Goal: Task Accomplishment & Management: Complete application form

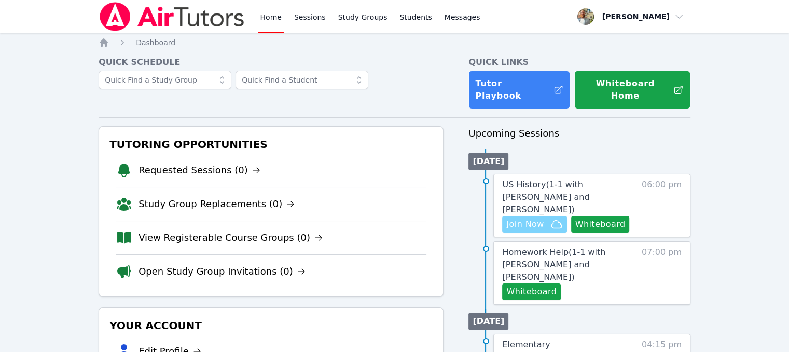
click at [542, 218] on span "Join Now" at bounding box center [525, 224] width 37 height 12
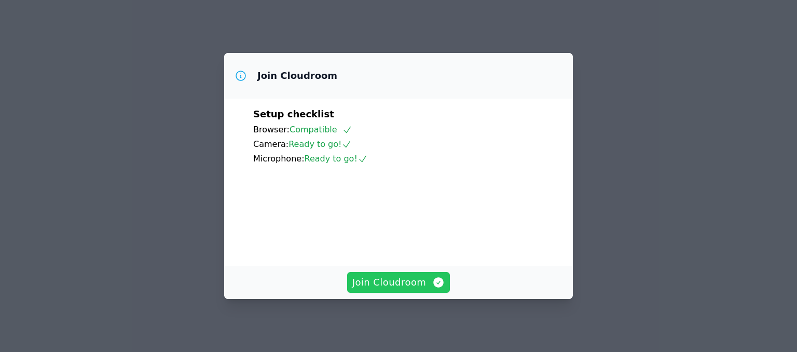
click at [403, 279] on span "Join Cloudroom" at bounding box center [398, 282] width 93 height 15
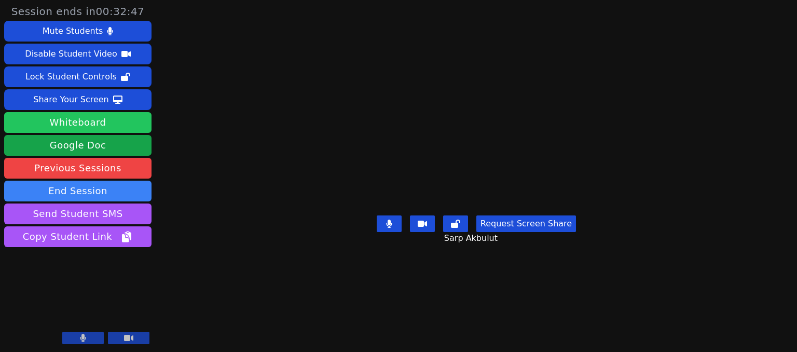
click at [133, 124] on button "Whiteboard" at bounding box center [77, 122] width 147 height 21
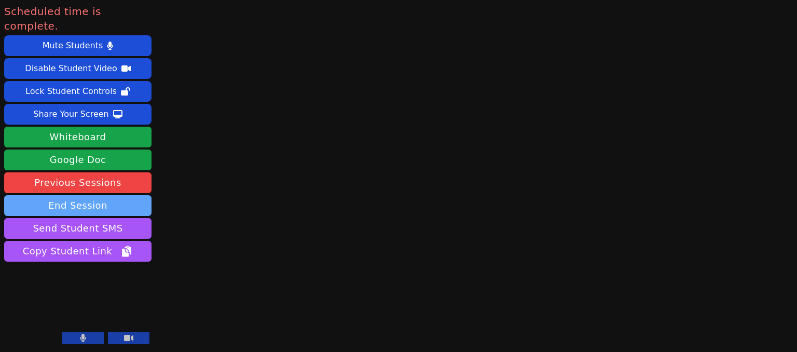
click at [101, 195] on button "End Session" at bounding box center [77, 205] width 147 height 21
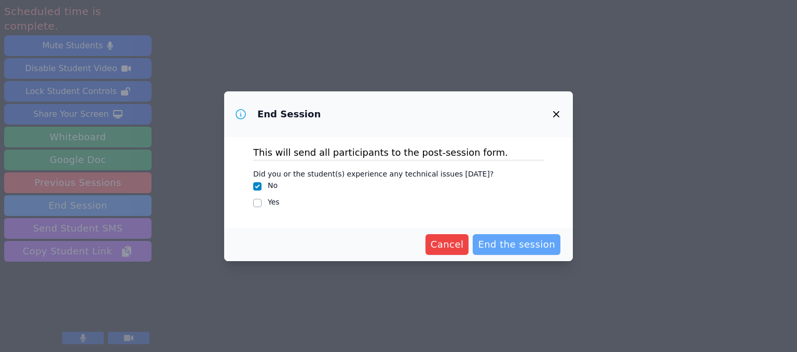
click at [502, 246] on span "End the session" at bounding box center [516, 244] width 77 height 15
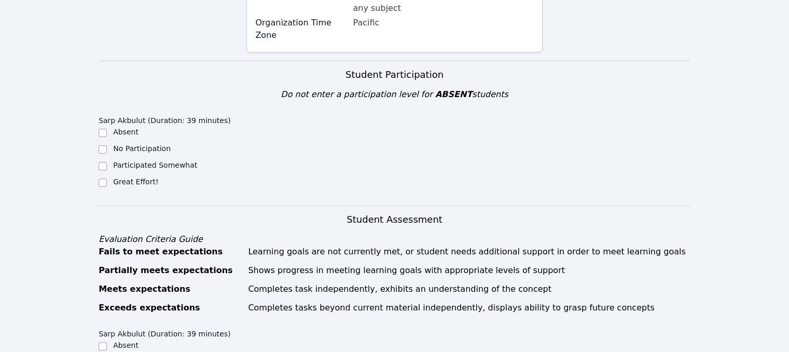
scroll to position [288, 0]
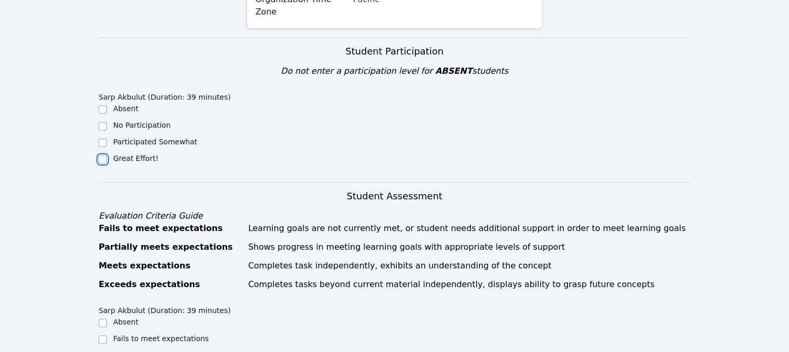
click at [106, 155] on input "Great Effort!" at bounding box center [103, 159] width 8 height 8
checkbox input "true"
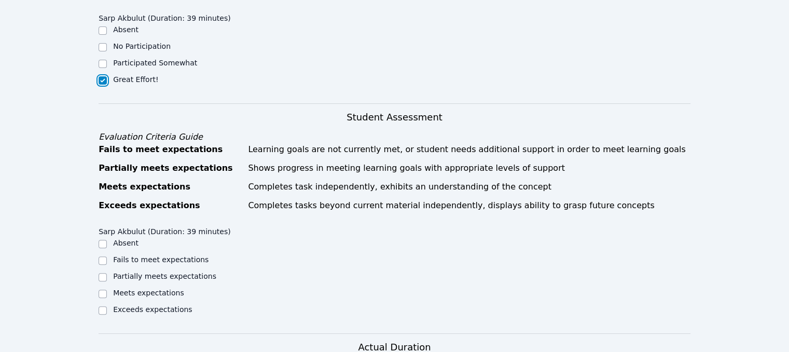
scroll to position [367, 0]
click at [103, 287] on div at bounding box center [103, 293] width 8 height 12
click at [102, 289] on input "Meets expectations" at bounding box center [103, 293] width 8 height 8
checkbox input "true"
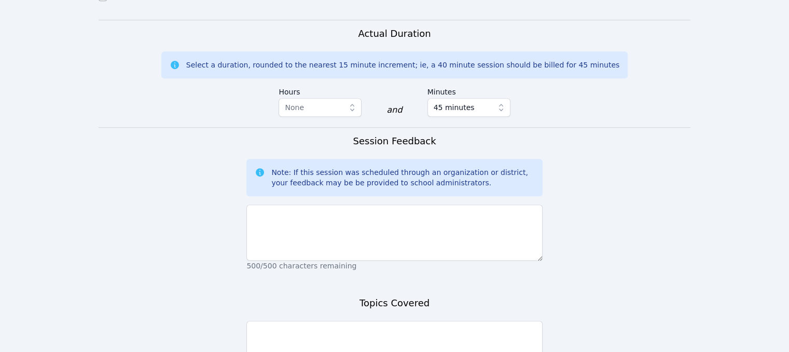
scroll to position [680, 0]
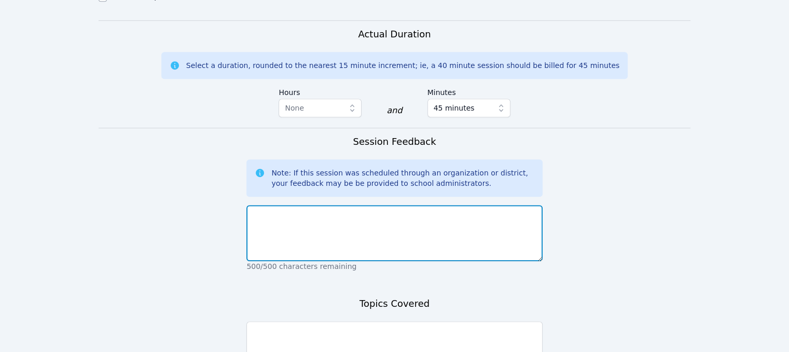
click at [343, 205] on textarea at bounding box center [395, 233] width 296 height 56
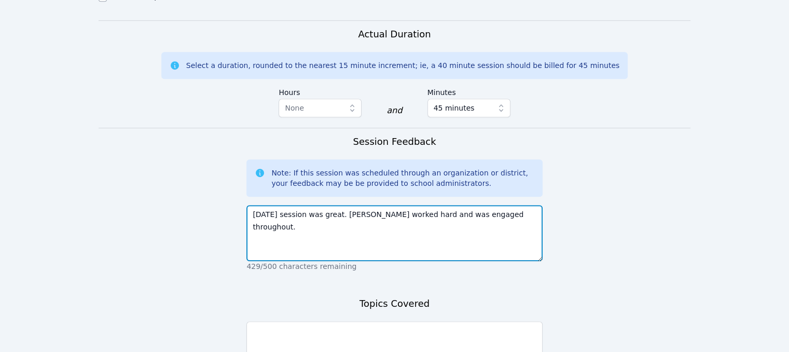
type textarea "Today's session was great. Sarp worked hard and was engaged throughout."
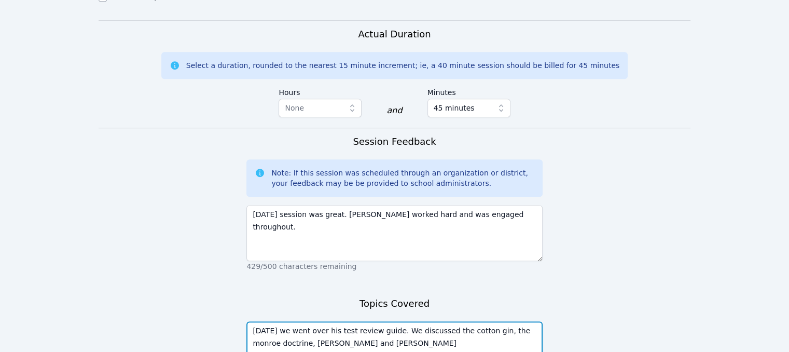
click at [282, 321] on textarea "Today we went over his test review guide. We discussed the cotton gin, the monr…" at bounding box center [395, 349] width 296 height 56
click at [364, 321] on textarea "Today we went over his test review guide. We discussed the cotton gin, the monr…" at bounding box center [395, 349] width 296 height 56
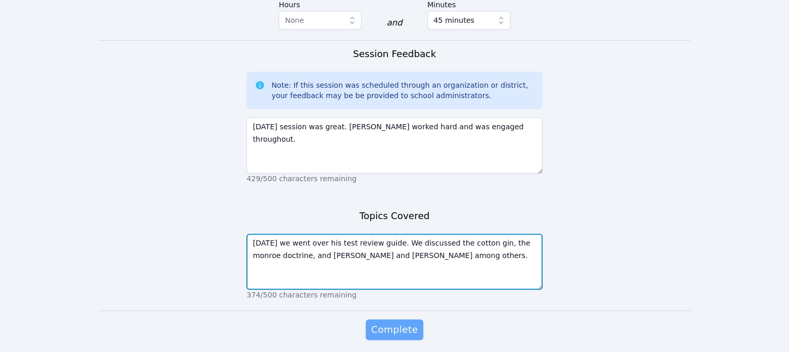
type textarea "Today we went over his test review guide. We discussed the cotton gin, the monr…"
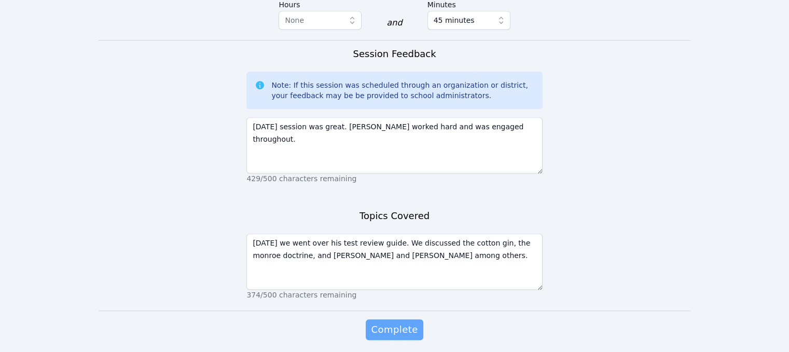
click at [392, 322] on span "Complete" at bounding box center [394, 329] width 47 height 15
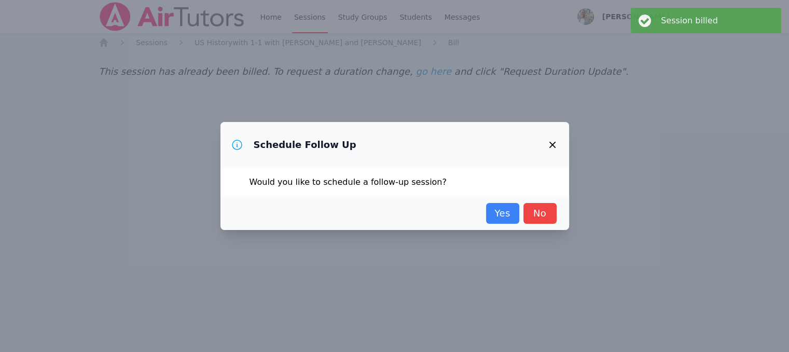
scroll to position [0, 0]
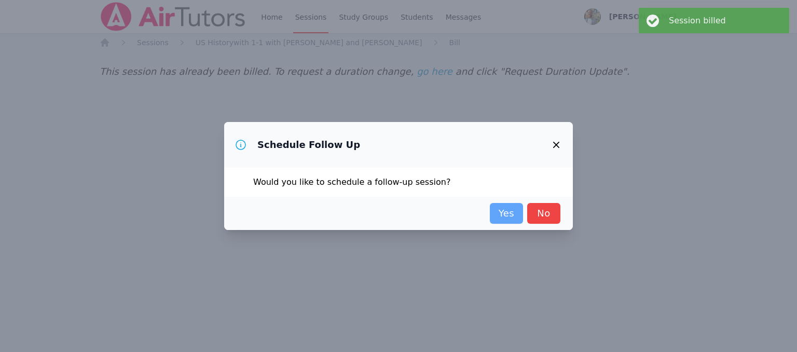
click at [517, 215] on link "Yes" at bounding box center [506, 213] width 33 height 21
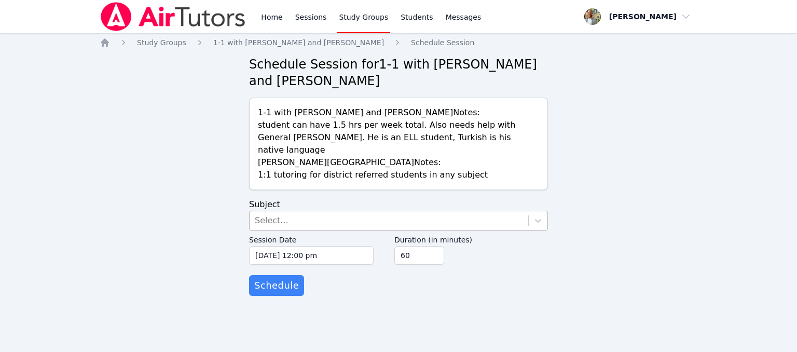
click at [526, 211] on div "Select..." at bounding box center [389, 220] width 279 height 19
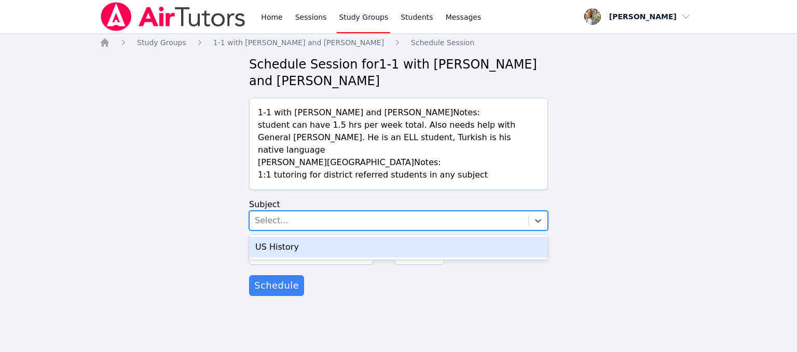
click at [380, 237] on div "US History" at bounding box center [398, 247] width 299 height 21
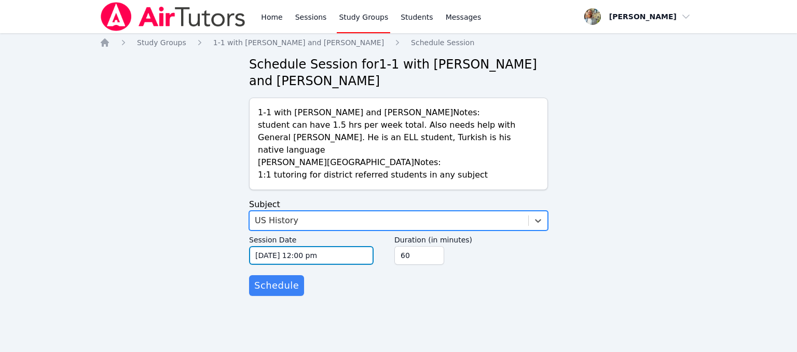
click at [343, 246] on input "10/07/2025 12:00 pm" at bounding box center [311, 255] width 125 height 19
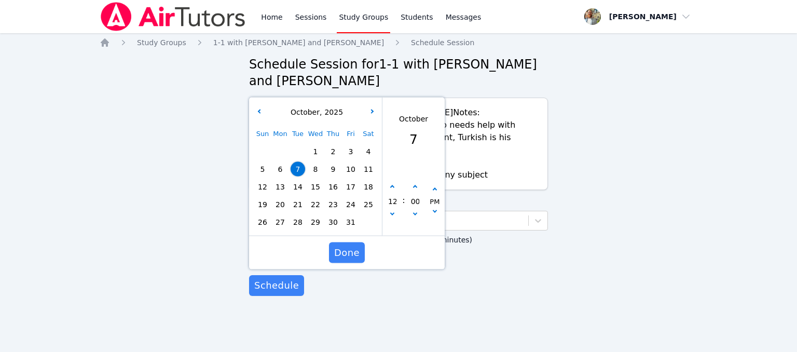
click at [336, 162] on span "9" at bounding box center [333, 169] width 15 height 15
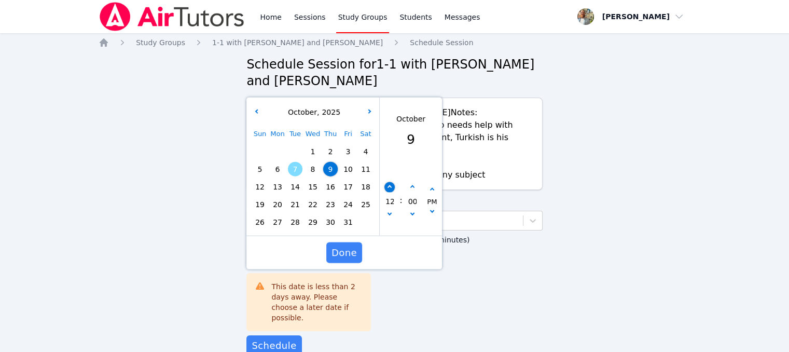
click at [389, 185] on icon "button" at bounding box center [390, 187] width 4 height 4
type input "10/09/2025 01:00 pm"
type input "01"
click at [389, 185] on icon "button" at bounding box center [390, 187] width 4 height 4
type input "10/09/2025 02:00 pm"
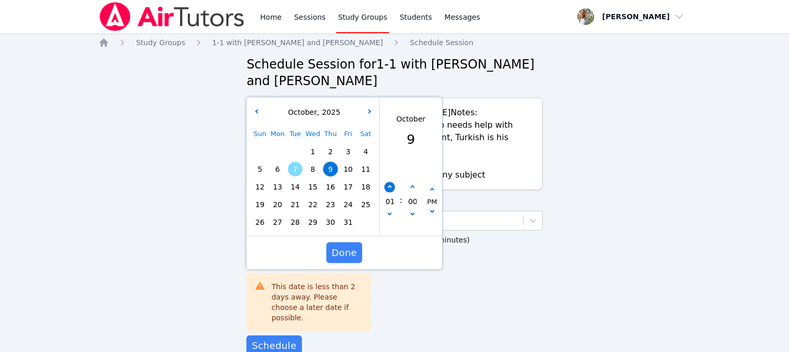
type input "02"
click at [389, 185] on icon "button" at bounding box center [390, 187] width 4 height 4
type input "10/09/2025 03:00 pm"
type input "03"
click at [389, 185] on icon "button" at bounding box center [390, 187] width 4 height 4
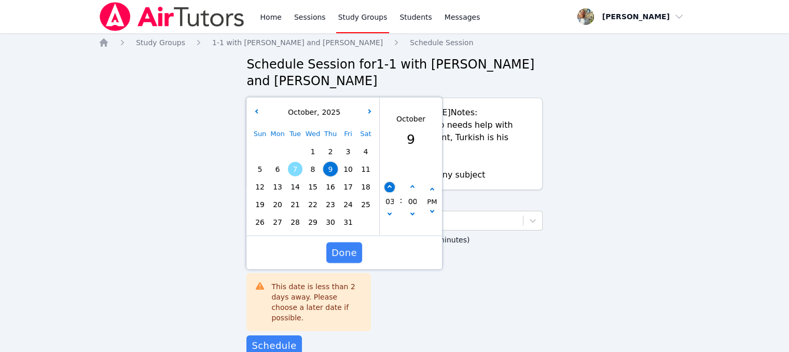
type input "10/09/2025 04:00 pm"
type input "04"
click at [389, 185] on icon "button" at bounding box center [390, 187] width 4 height 4
type input "10/09/2025 05:00 pm"
type input "05"
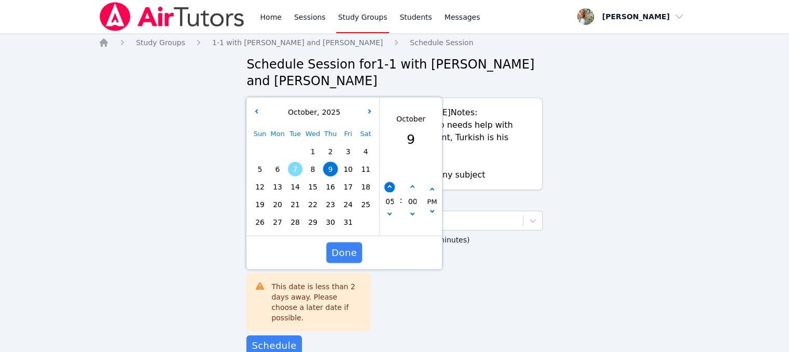
click at [389, 185] on icon "button" at bounding box center [390, 187] width 4 height 4
type input "10/09/2025 06:00 pm"
type input "06"
click at [349, 245] on span "Done" at bounding box center [344, 252] width 25 height 15
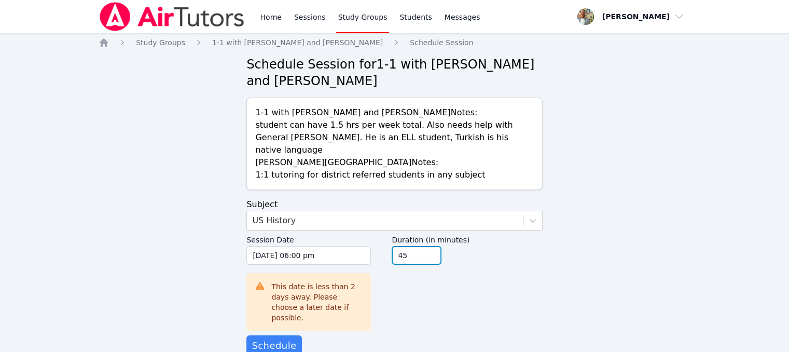
type input "45"
click at [429, 249] on input "45" at bounding box center [417, 255] width 50 height 19
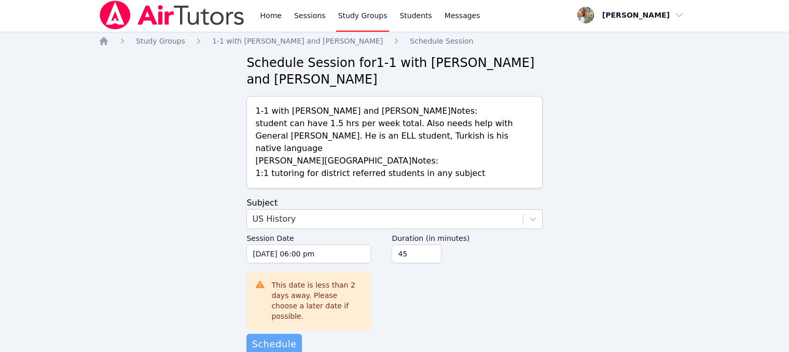
click at [289, 337] on span "Schedule" at bounding box center [274, 344] width 45 height 15
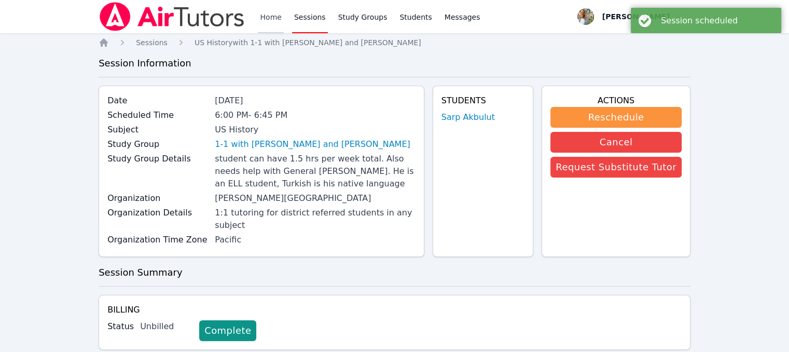
click at [266, 24] on link "Home" at bounding box center [270, 16] width 25 height 33
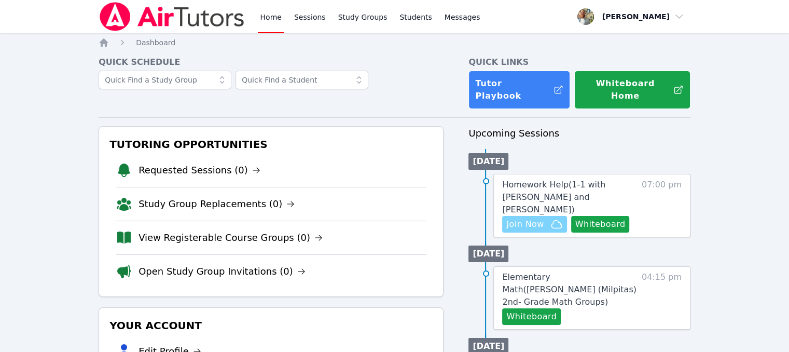
click at [531, 218] on span "Join Now" at bounding box center [525, 224] width 37 height 12
click at [456, 25] on link "Messages" at bounding box center [463, 16] width 40 height 33
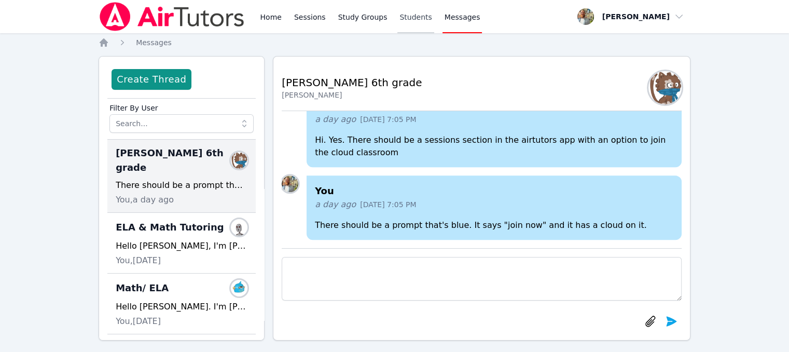
click at [398, 24] on link "Students" at bounding box center [416, 16] width 36 height 33
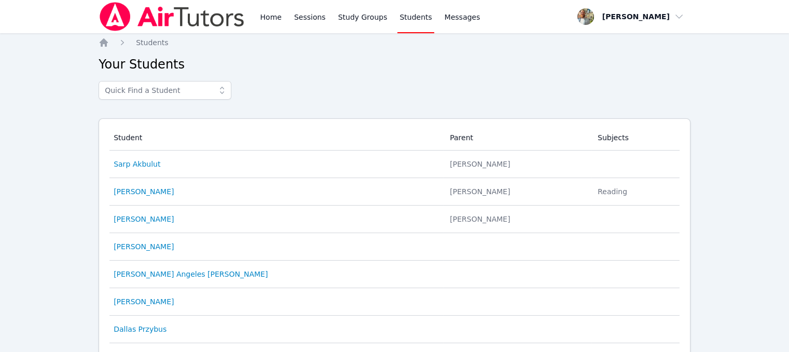
click at [171, 100] on div at bounding box center [395, 95] width 592 height 29
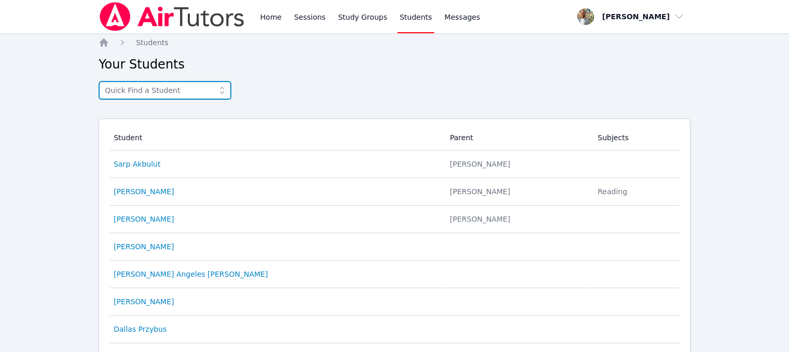
click at [191, 94] on input "text" at bounding box center [165, 90] width 133 height 19
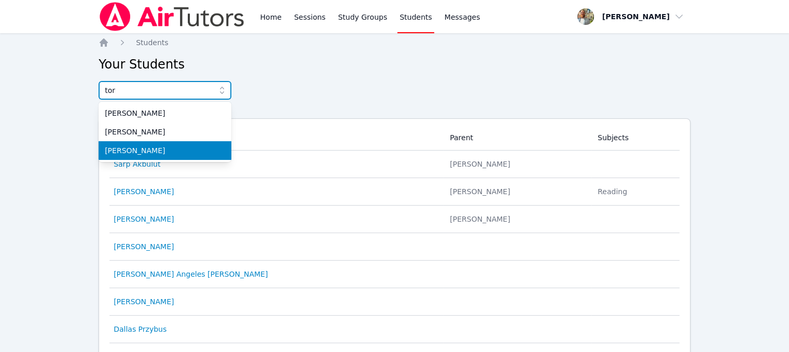
type input "tor"
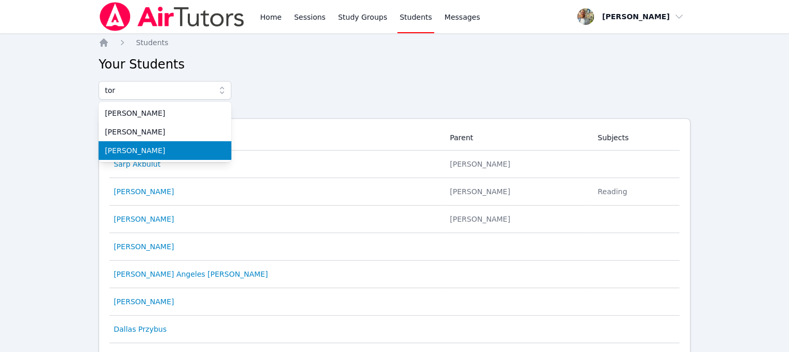
click at [162, 146] on span "Tor Sandberg" at bounding box center [165, 150] width 120 height 10
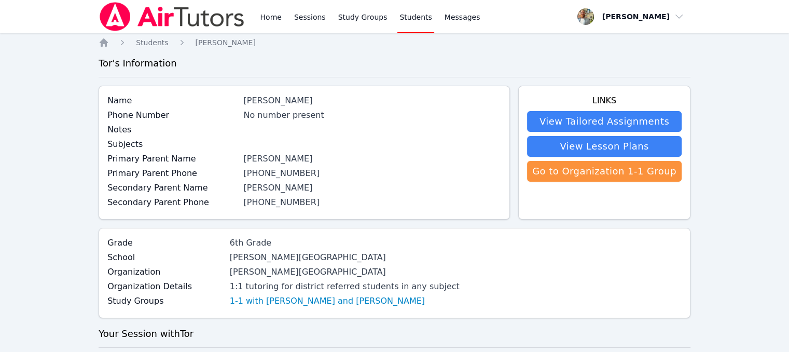
click at [262, 190] on div "Asa Sandberg" at bounding box center [372, 188] width 258 height 12
click at [459, 28] on link "Messages" at bounding box center [463, 16] width 40 height 33
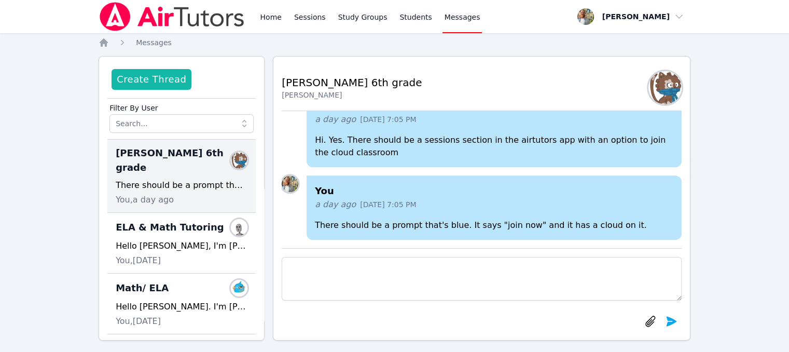
click at [162, 77] on button "Create Thread" at bounding box center [152, 79] width 80 height 21
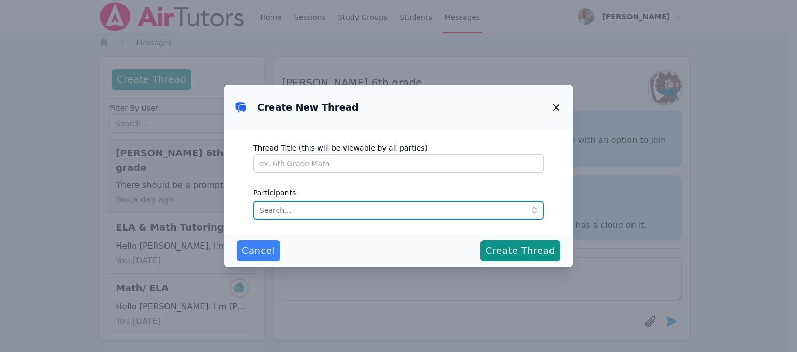
click at [315, 210] on input "text" at bounding box center [398, 210] width 291 height 19
type input "t"
type input "a"
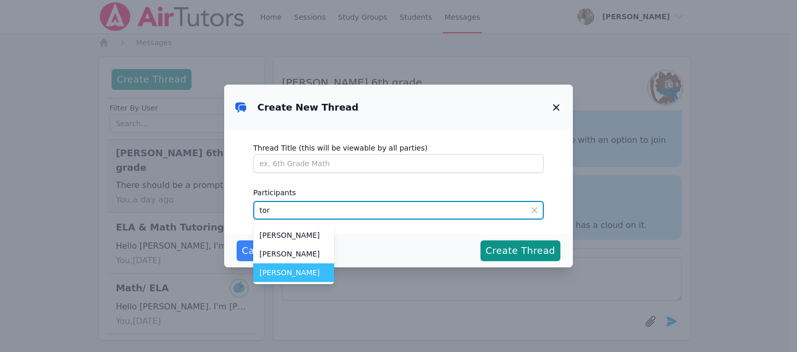
type input "tor"
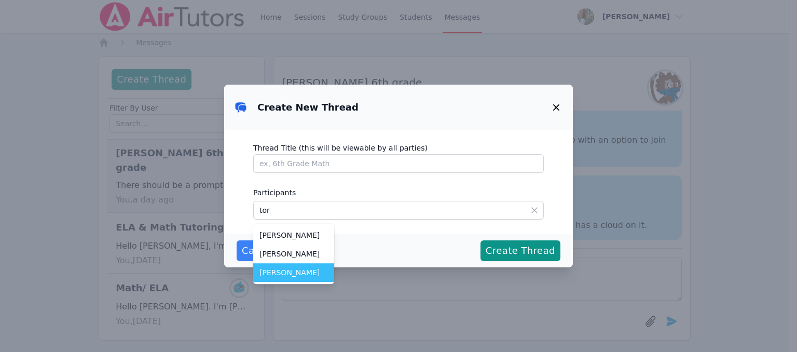
click at [304, 277] on span "Tor Sandberg" at bounding box center [293, 272] width 69 height 10
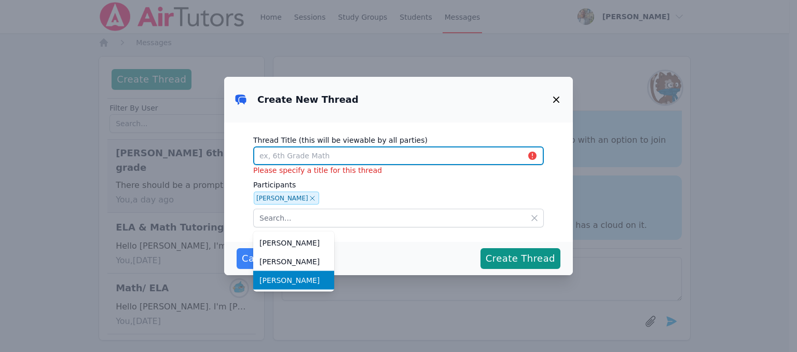
click at [367, 158] on input "Thread Title (this will be viewable by all parties)" at bounding box center [398, 155] width 291 height 19
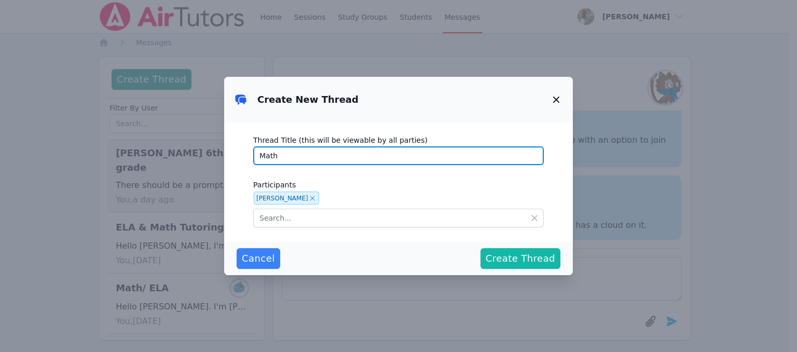
type input "Math"
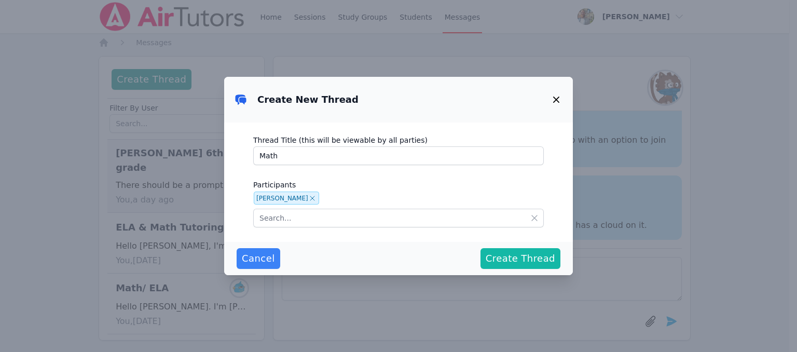
click at [513, 258] on span "Create Thread" at bounding box center [521, 258] width 70 height 15
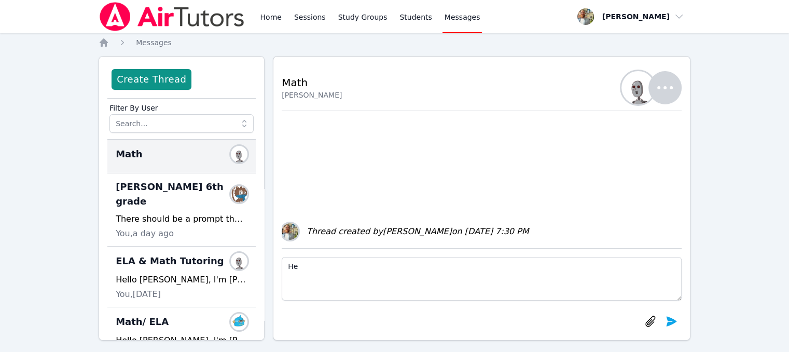
type textarea "H"
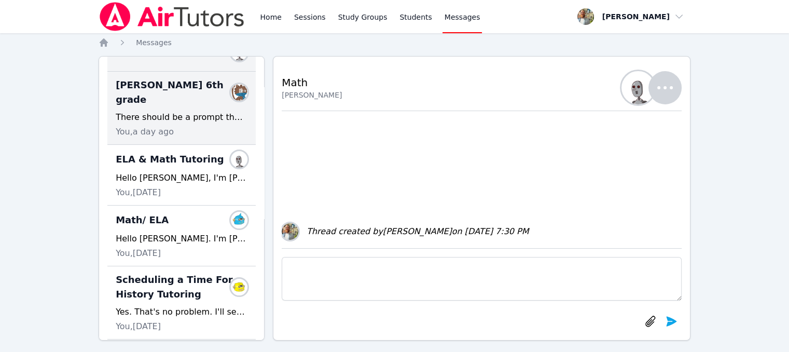
scroll to position [100, 0]
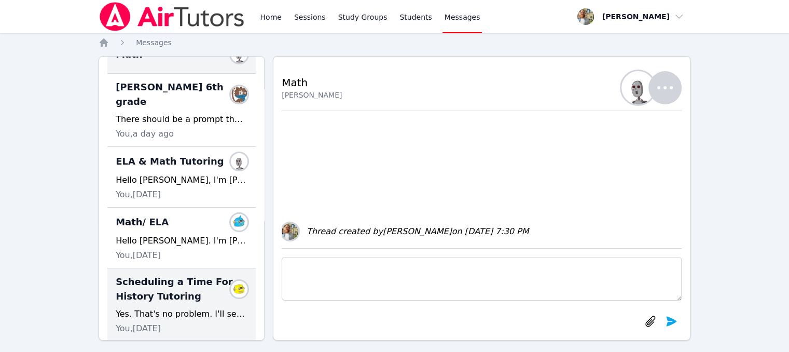
click at [187, 281] on span "Scheduling a Time For History Tutoring" at bounding box center [175, 289] width 119 height 29
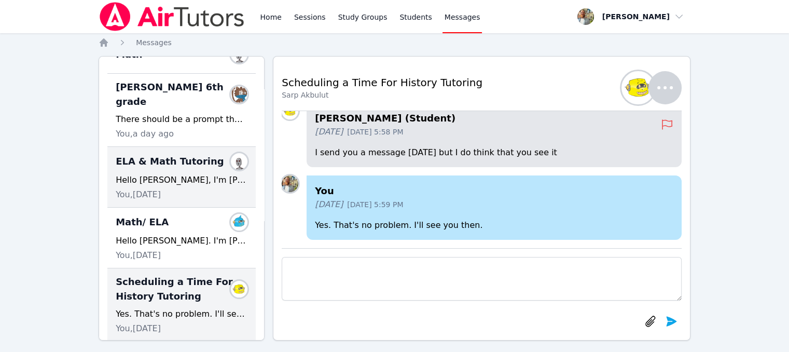
click at [170, 154] on span "ELA & Math Tutoring" at bounding box center [170, 161] width 108 height 15
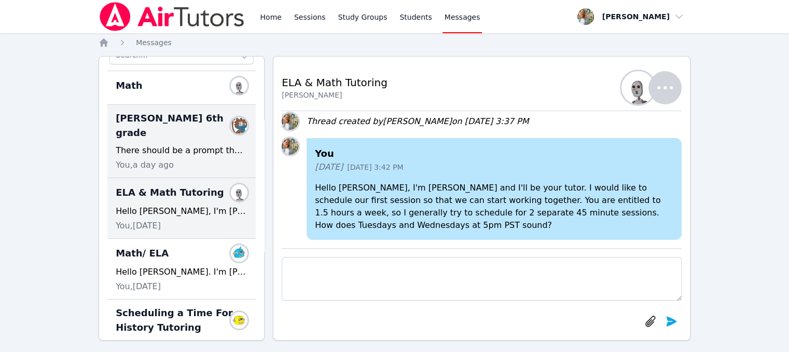
scroll to position [70, 0]
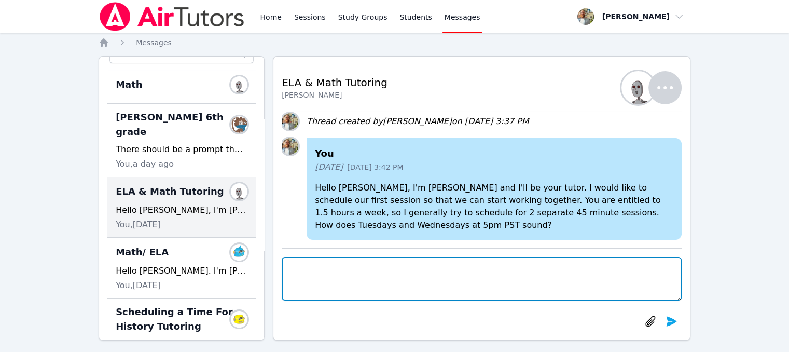
click at [349, 277] on textarea at bounding box center [482, 279] width 400 height 44
type textarea "H"
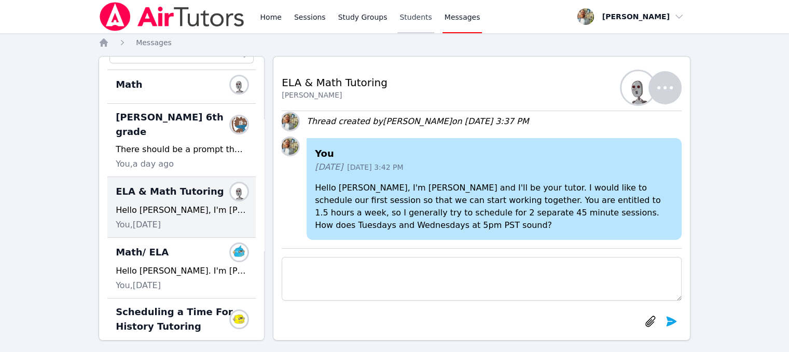
click at [398, 14] on link "Students" at bounding box center [416, 16] width 36 height 33
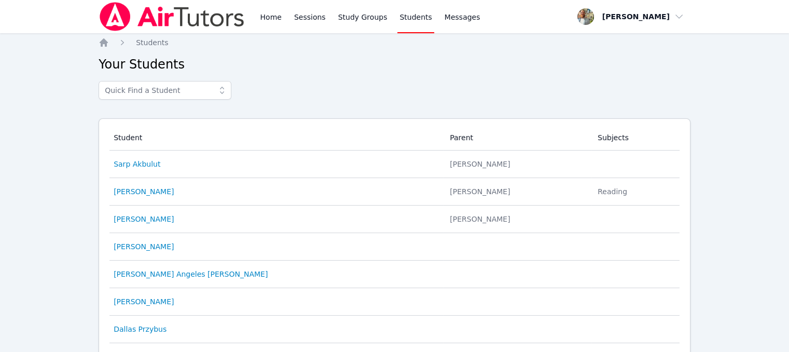
click at [221, 91] on icon at bounding box center [222, 90] width 10 height 10
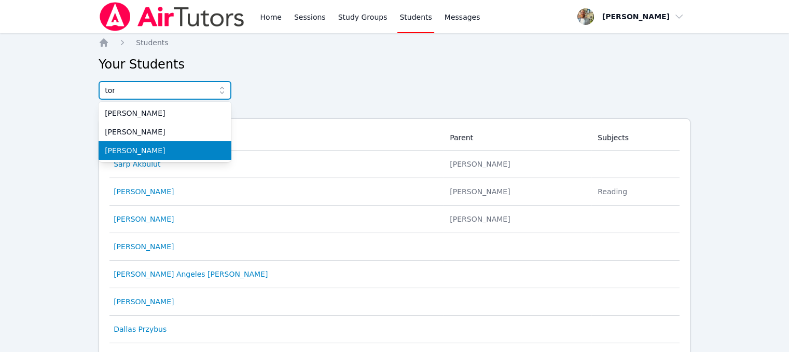
type input "tor"
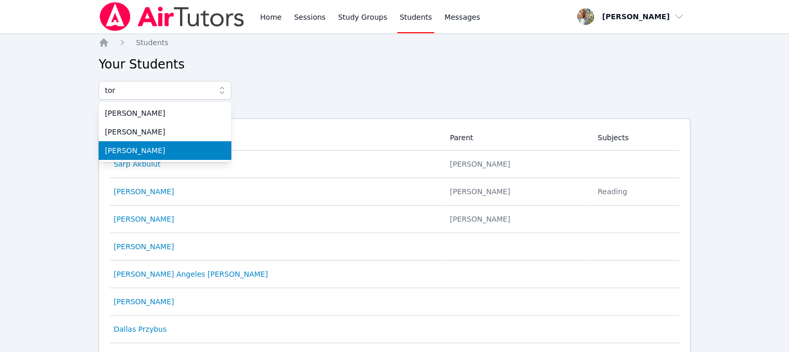
click at [180, 146] on span "Tor Sandberg" at bounding box center [165, 150] width 120 height 10
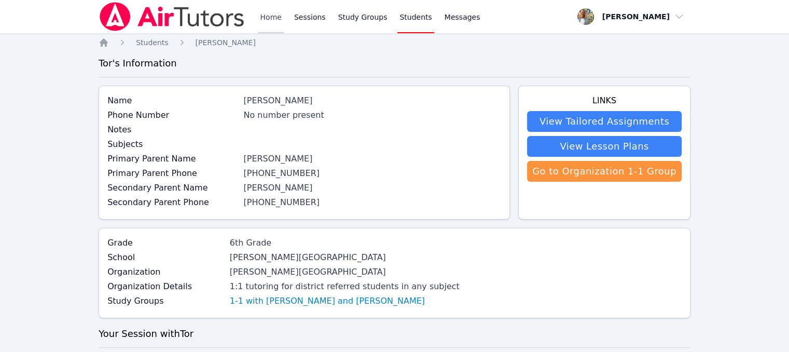
click at [280, 23] on link "Home" at bounding box center [270, 16] width 25 height 33
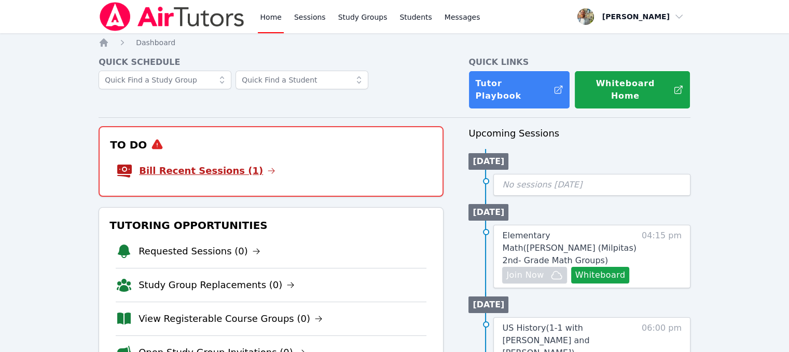
click at [219, 163] on link "Bill Recent Sessions (1)" at bounding box center [207, 170] width 136 height 15
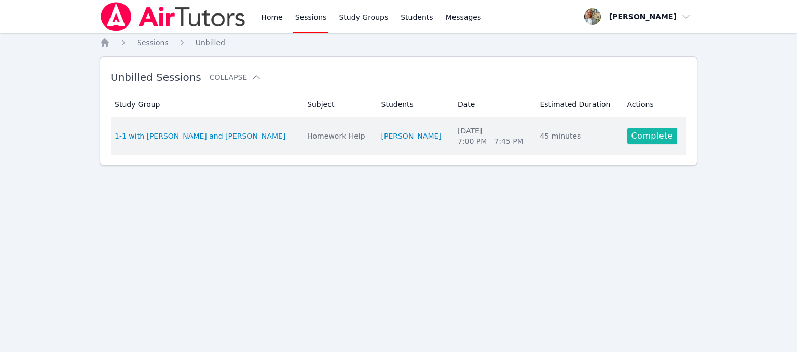
click at [636, 133] on link "Complete" at bounding box center [652, 136] width 50 height 17
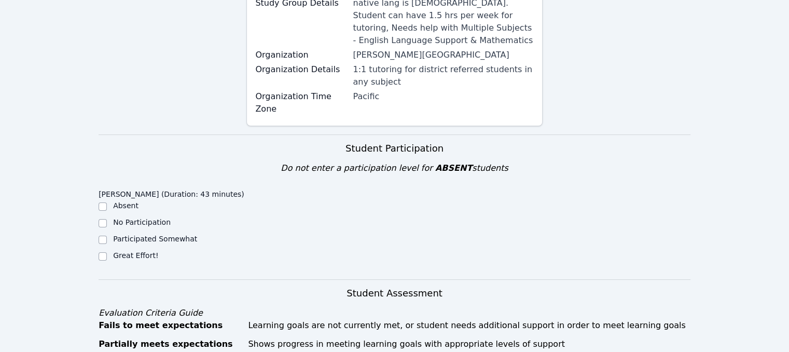
scroll to position [191, 0]
click at [102, 252] on input "Great Effort!" at bounding box center [103, 256] width 8 height 8
checkbox input "true"
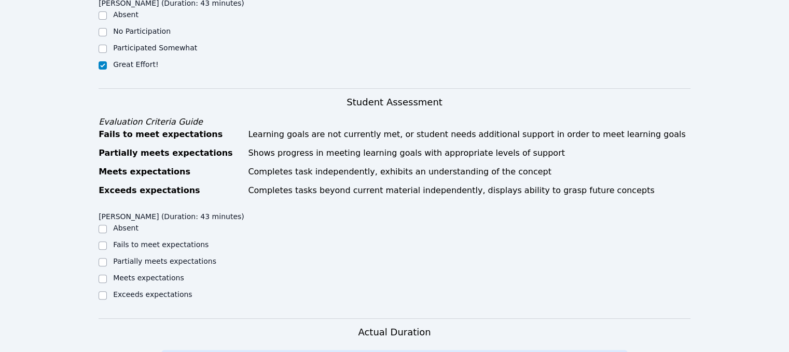
click at [99, 272] on div at bounding box center [103, 278] width 8 height 12
click at [108, 272] on div "Meets expectations" at bounding box center [173, 278] width 148 height 12
click at [102, 275] on input "Meets expectations" at bounding box center [103, 279] width 8 height 8
checkbox input "true"
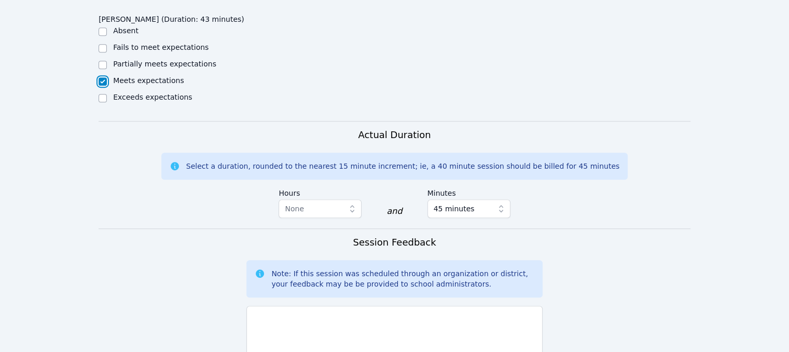
scroll to position [587, 0]
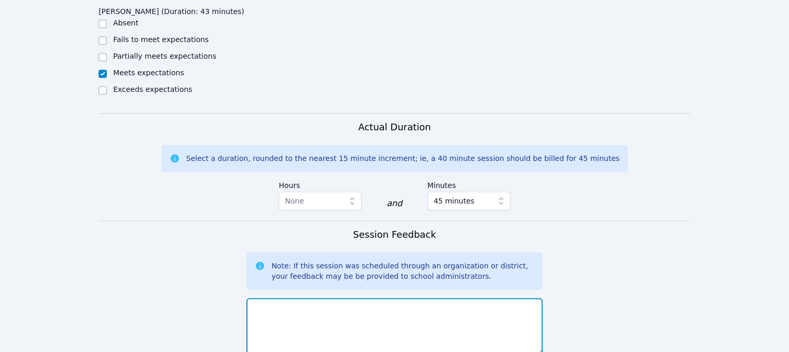
click at [389, 298] on textarea at bounding box center [395, 326] width 296 height 56
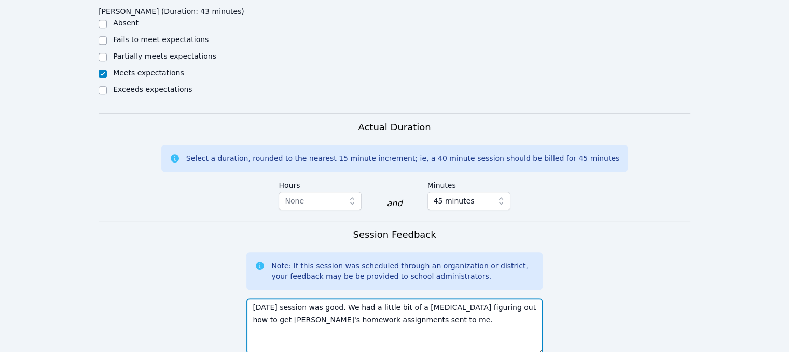
type textarea "Today's session was good. We had a little bit of a hiccup figuring out how to g…"
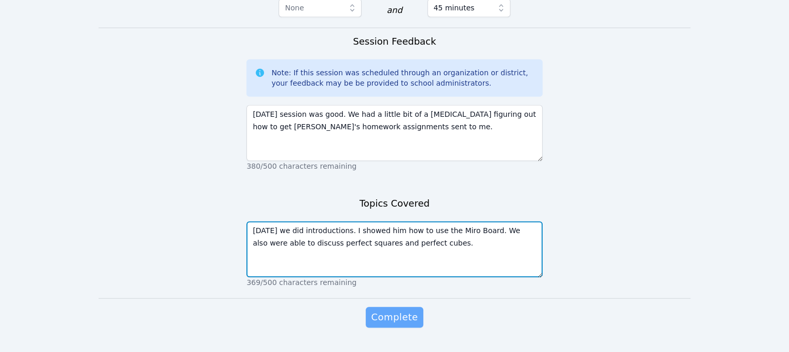
type textarea "Today we did introductions. I showed him how to use the Miro Board. We also wer…"
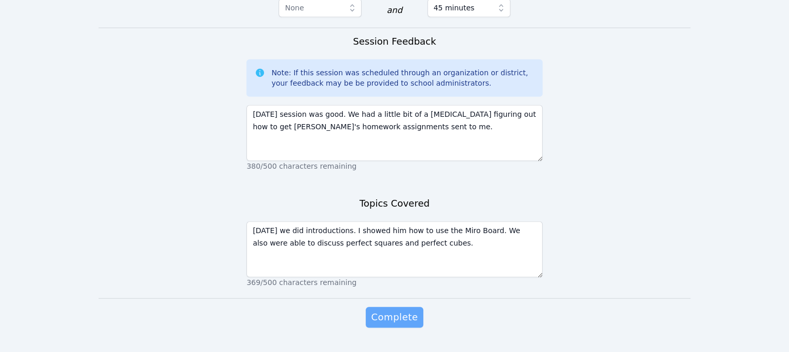
click at [401, 310] on span "Complete" at bounding box center [394, 317] width 47 height 15
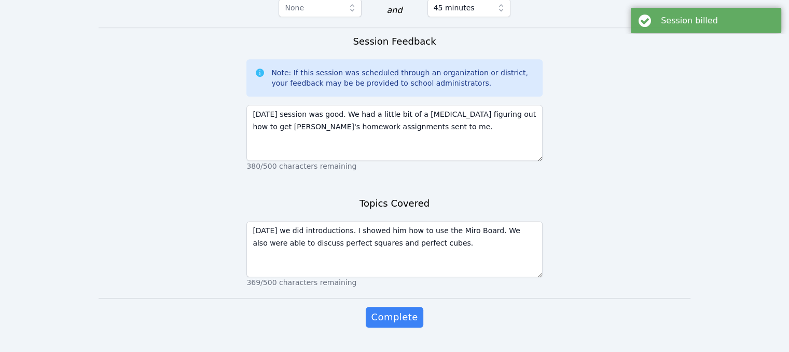
scroll to position [0, 0]
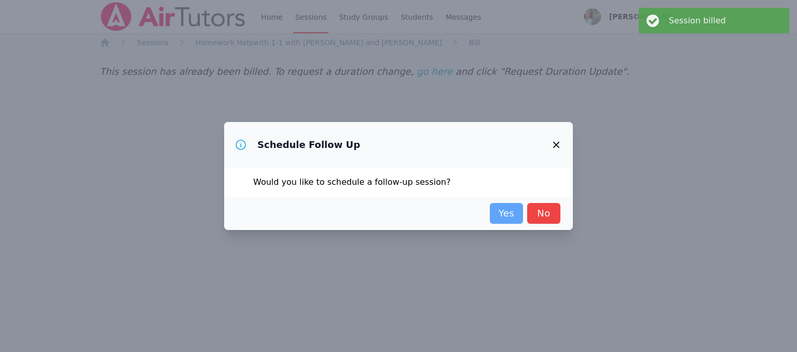
click at [503, 212] on link "Yes" at bounding box center [506, 213] width 33 height 21
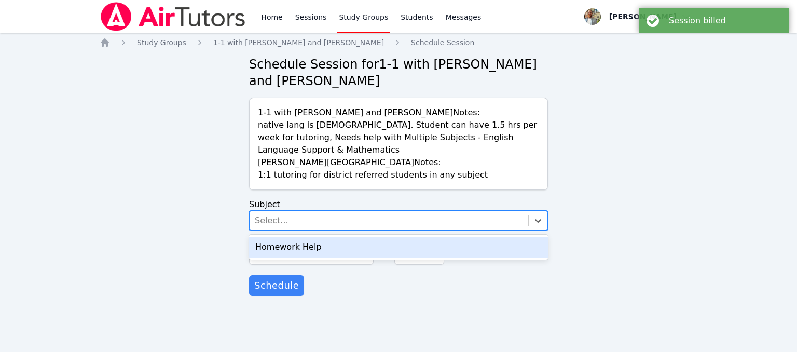
click at [412, 211] on div "Select..." at bounding box center [389, 220] width 279 height 19
click at [367, 237] on div "Homework Help" at bounding box center [398, 247] width 299 height 21
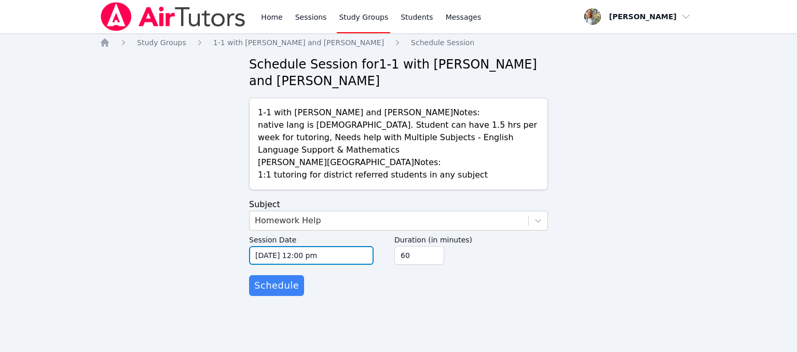
click at [359, 246] on input "10/07/2025 12:00 pm" at bounding box center [311, 255] width 125 height 19
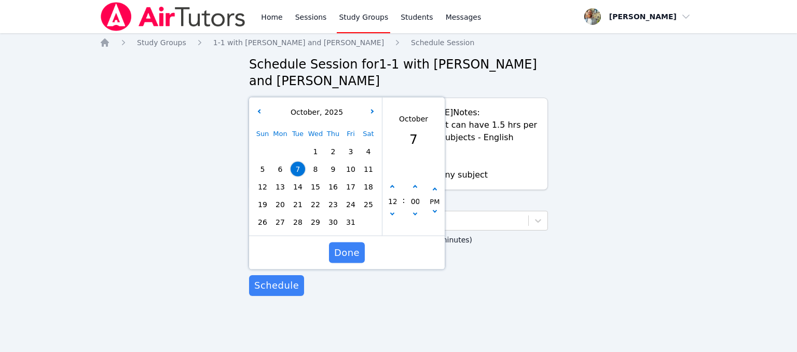
click at [316, 162] on span "8" at bounding box center [315, 169] width 15 height 15
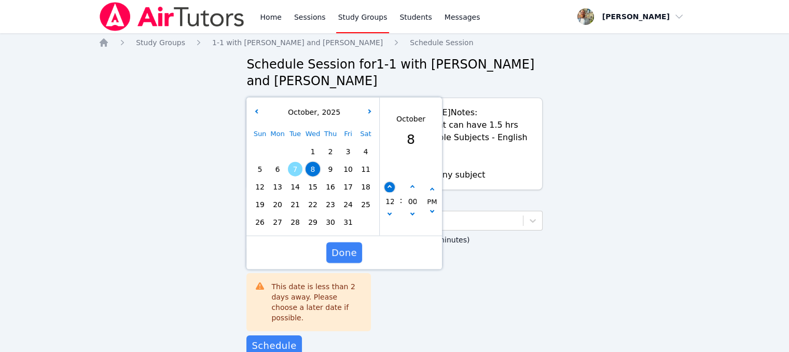
click at [390, 187] on icon "button" at bounding box center [390, 187] width 4 height 4
type input "10/08/2025 01:00 pm"
type input "01"
click at [390, 187] on icon "button" at bounding box center [390, 187] width 4 height 4
type input "10/08/2025 02:00 pm"
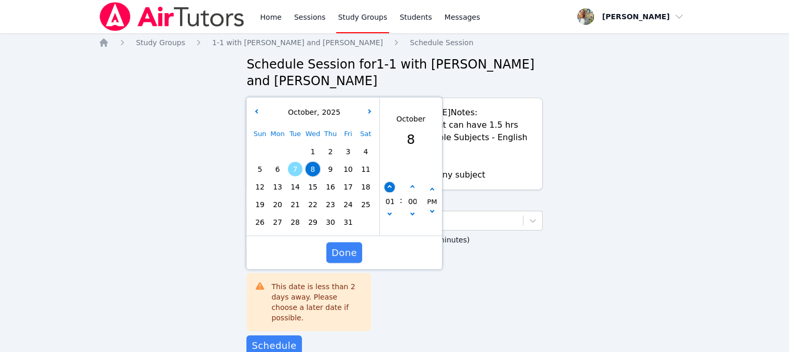
type input "02"
click at [390, 187] on icon "button" at bounding box center [390, 187] width 4 height 4
type input "10/08/2025 03:00 pm"
type input "03"
click at [390, 187] on icon "button" at bounding box center [390, 187] width 4 height 4
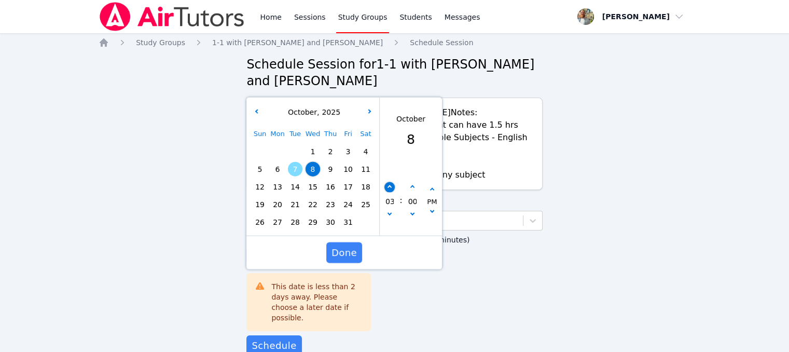
type input "10/08/2025 04:00 pm"
type input "04"
click at [390, 187] on icon "button" at bounding box center [390, 187] width 4 height 4
type input "10/08/2025 05:00 pm"
type input "05"
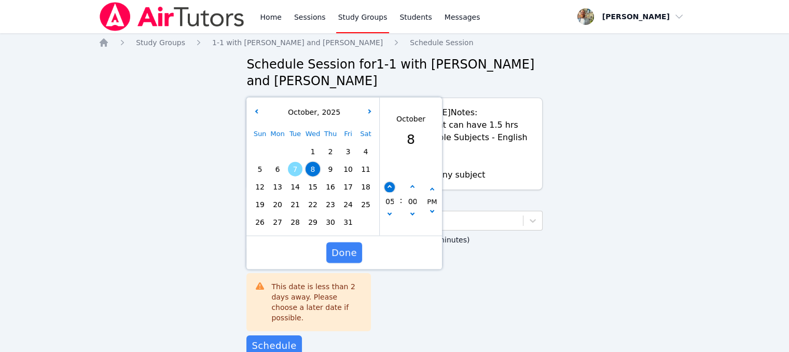
click at [390, 187] on icon "button" at bounding box center [390, 187] width 4 height 4
type input "10/08/2025 06:00 pm"
type input "06"
click at [390, 187] on icon "button" at bounding box center [390, 187] width 4 height 4
type input "10/08/2025 07:00 pm"
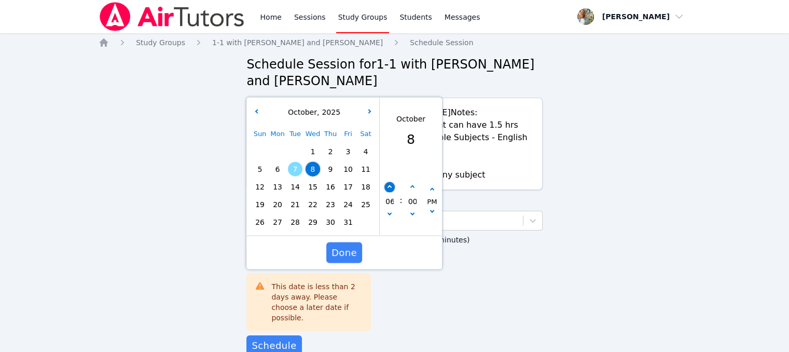
type input "07"
click at [355, 256] on span "Done" at bounding box center [344, 252] width 25 height 15
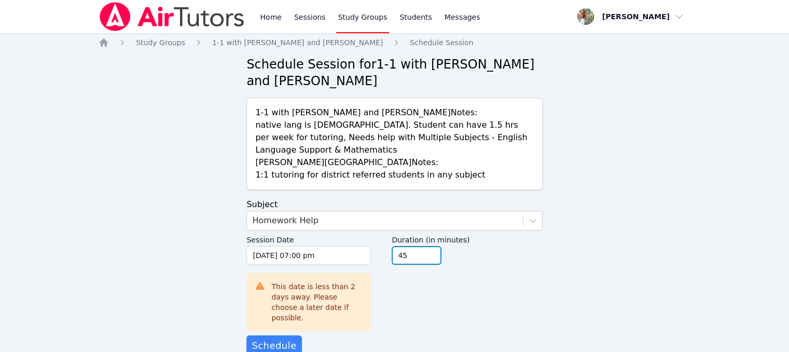
type input "45"
click at [431, 258] on input "45" at bounding box center [417, 255] width 50 height 19
click at [283, 338] on span "Schedule" at bounding box center [274, 345] width 45 height 15
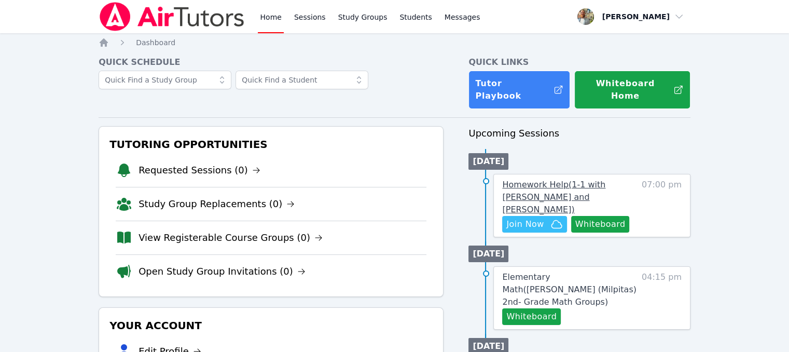
click at [575, 180] on span "Homework Help ( 1-1 with Tor Sanberg and Tyler Baker )" at bounding box center [553, 197] width 103 height 35
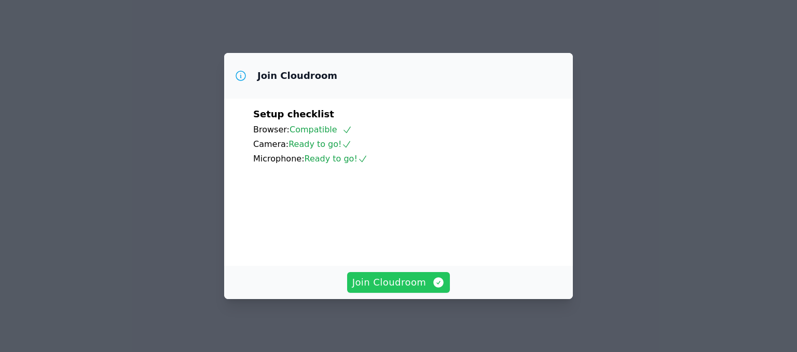
click at [424, 281] on span "Join Cloudroom" at bounding box center [398, 282] width 93 height 15
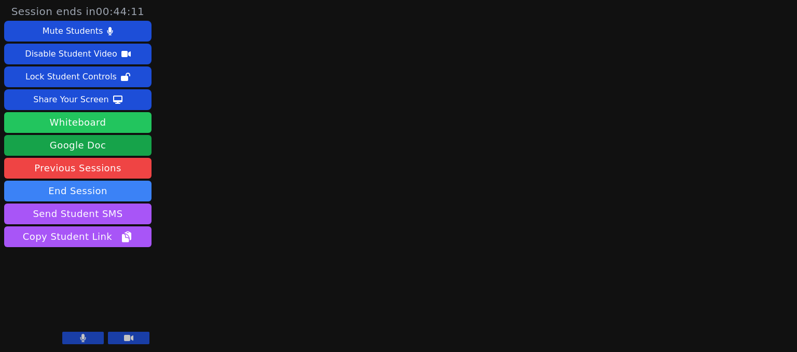
click at [118, 119] on button "Whiteboard" at bounding box center [77, 122] width 147 height 21
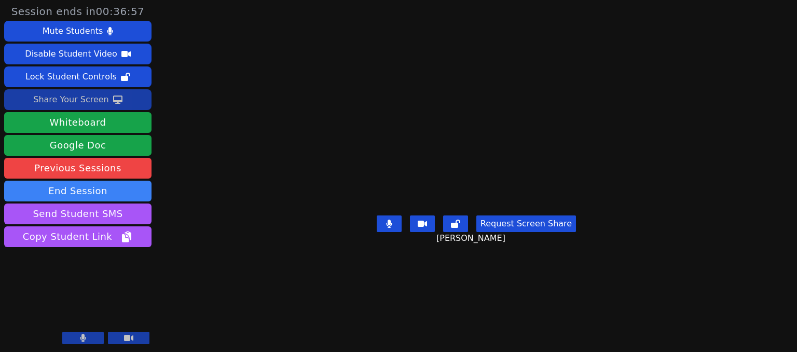
click at [148, 99] on button "Share Your Screen" at bounding box center [77, 99] width 147 height 21
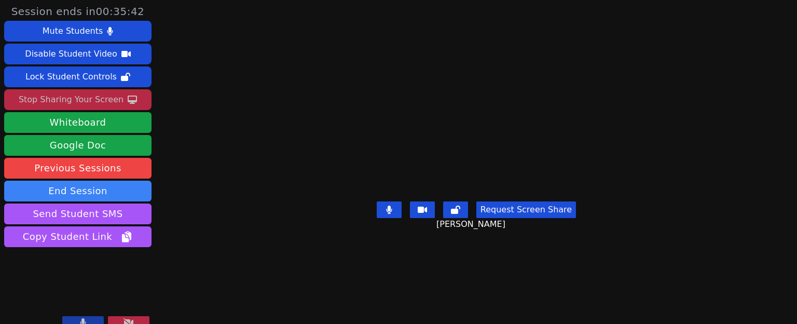
click at [135, 101] on button "Stop Sharing Your Screen" at bounding box center [77, 99] width 147 height 21
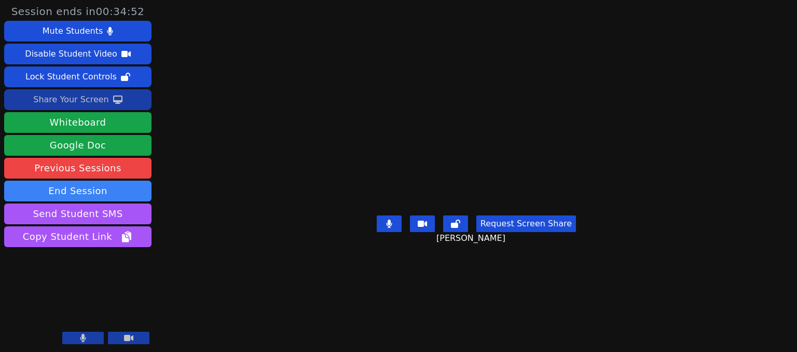
click at [113, 100] on icon at bounding box center [117, 99] width 9 height 8
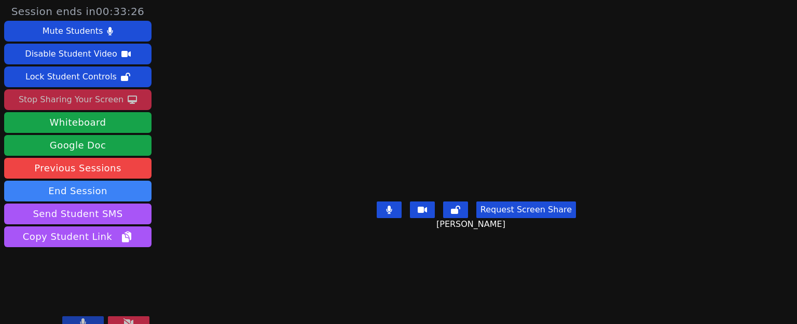
click at [138, 103] on button "Stop Sharing Your Screen" at bounding box center [77, 99] width 147 height 21
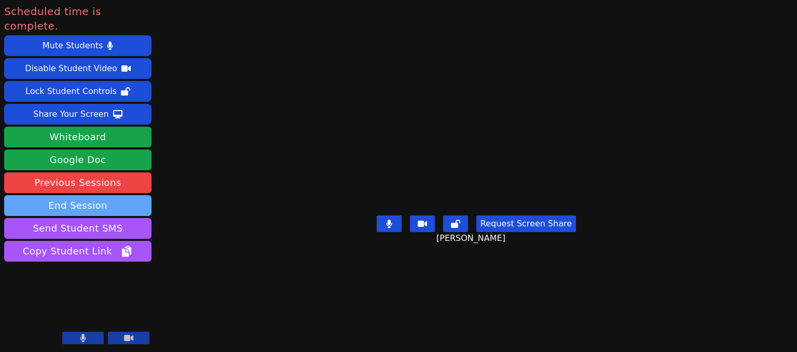
click at [139, 195] on button "End Session" at bounding box center [77, 205] width 147 height 21
